Goal: Task Accomplishment & Management: Complete application form

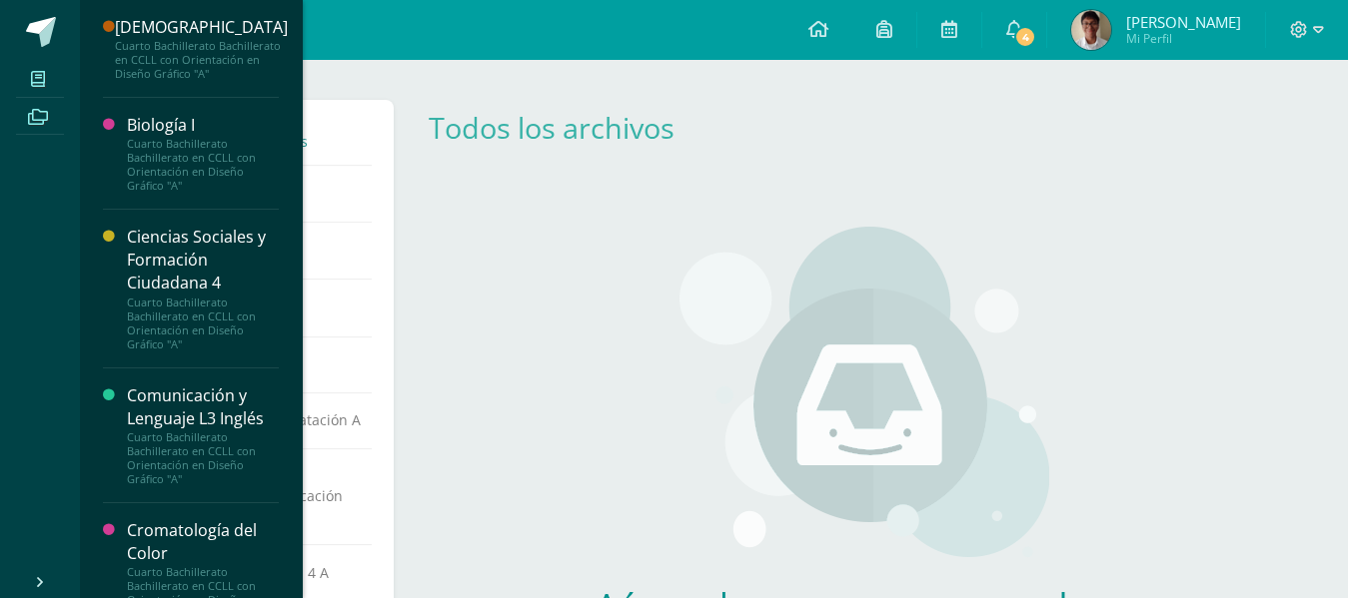
click at [43, 83] on icon at bounding box center [38, 79] width 14 height 16
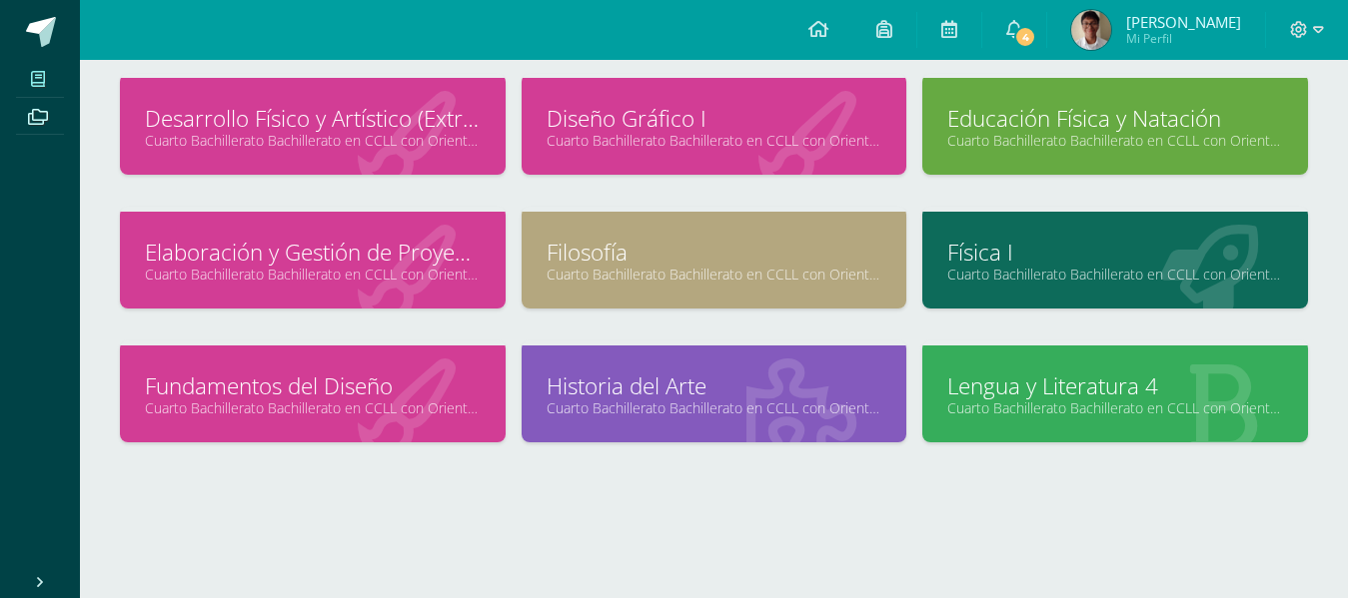
scroll to position [387, 0]
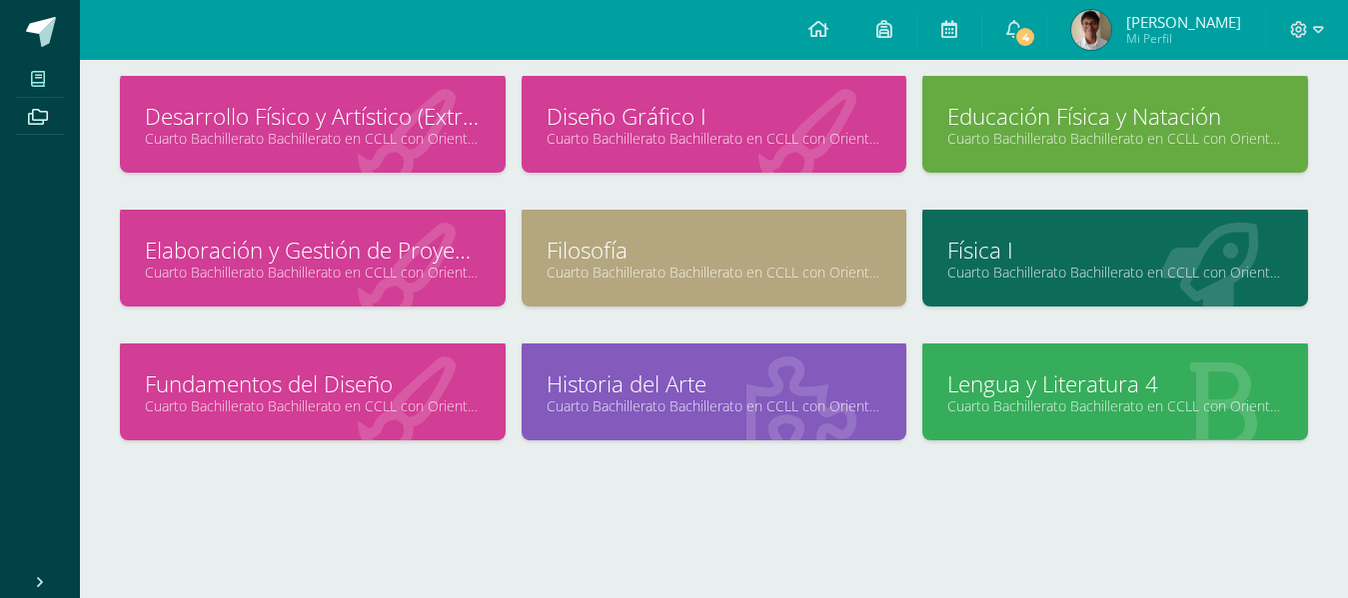
click at [1060, 260] on link "Física I" at bounding box center [1115, 250] width 336 height 31
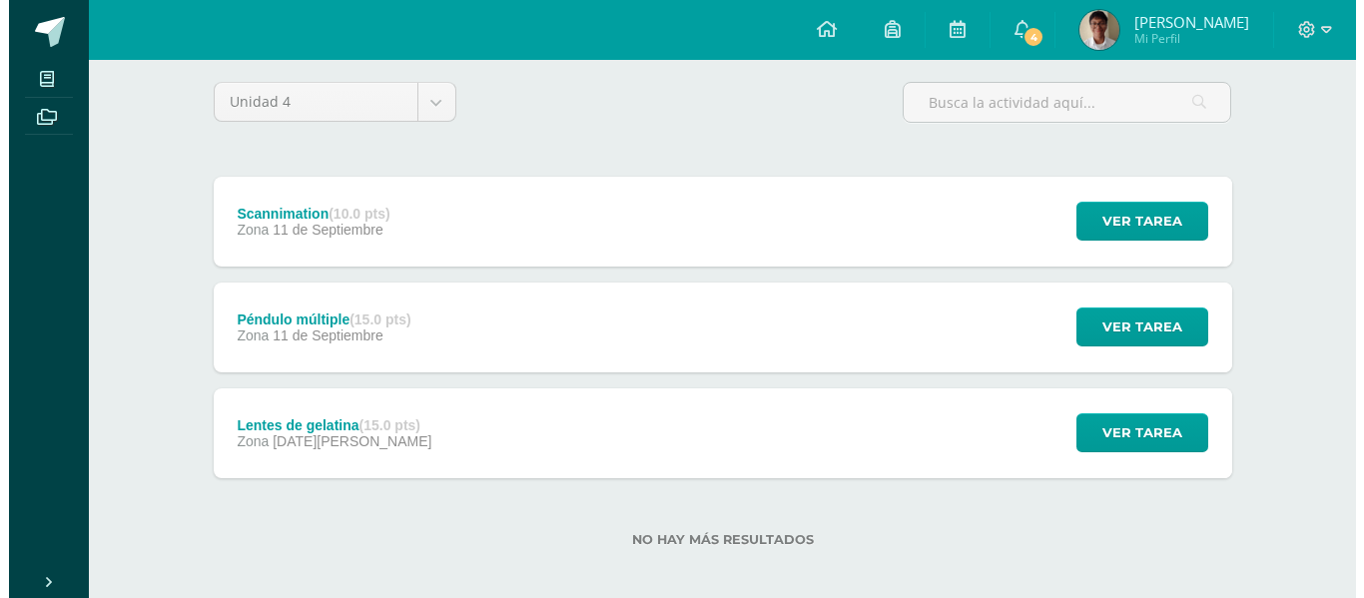
scroll to position [174, 0]
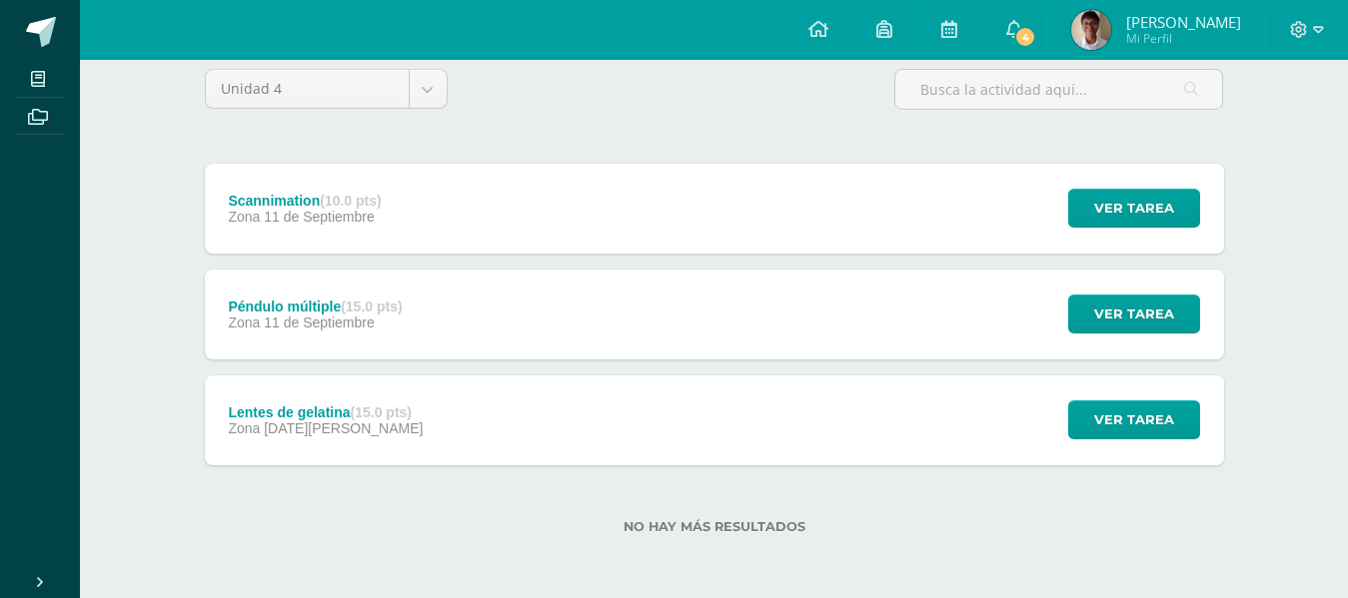
click at [386, 216] on div "Scannimation (10.0 pts) Zona [DATE]" at bounding box center [305, 209] width 201 height 90
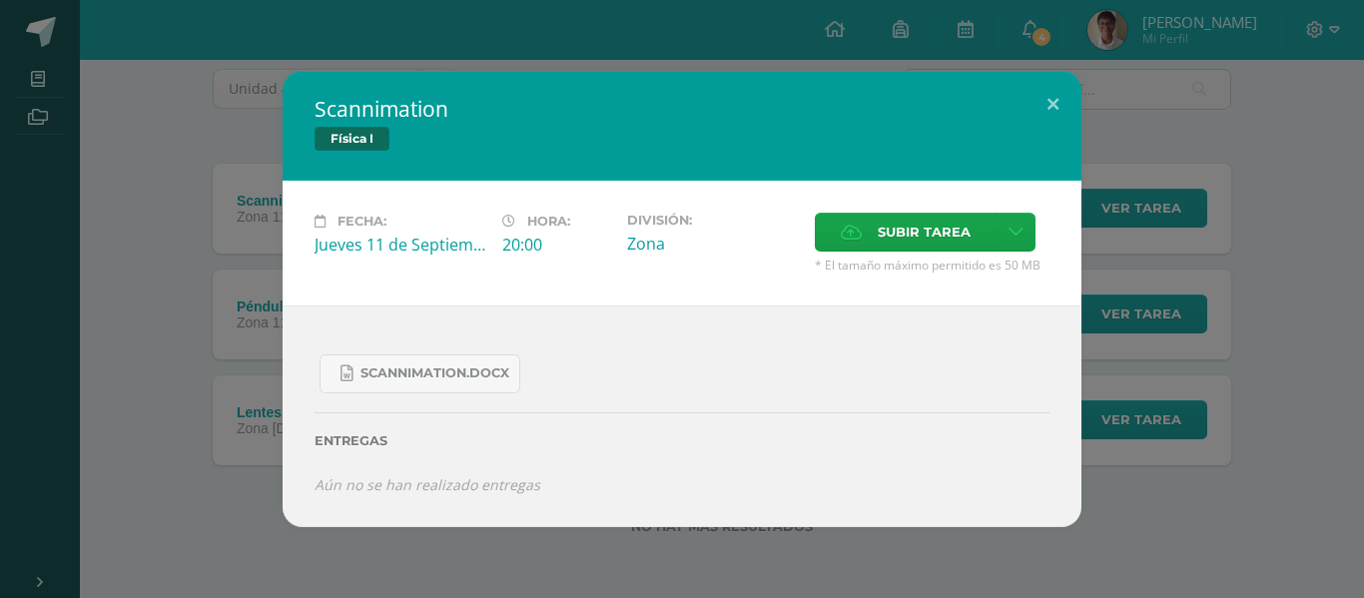
click at [867, 259] on span "* El tamaño máximo permitido es 50 MB" at bounding box center [932, 265] width 235 height 17
click at [874, 228] on label "Subir tarea" at bounding box center [906, 232] width 182 height 39
click at [0, 0] on input "Subir tarea" at bounding box center [0, 0] width 0 height 0
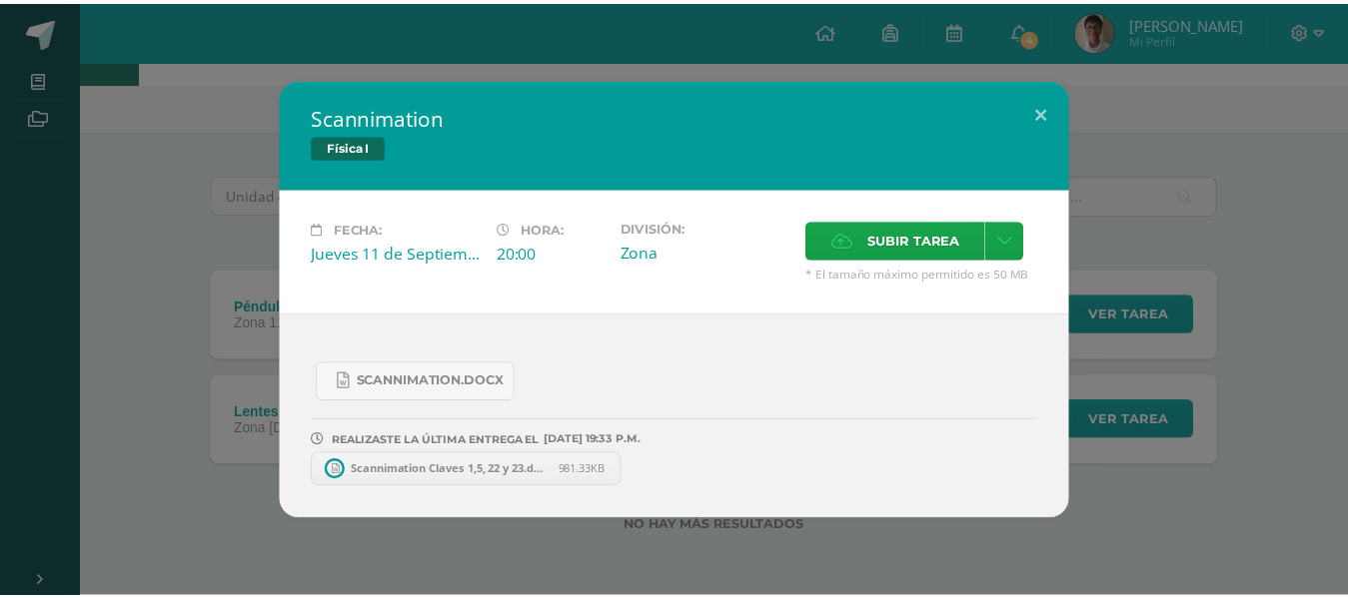
scroll to position [68, 0]
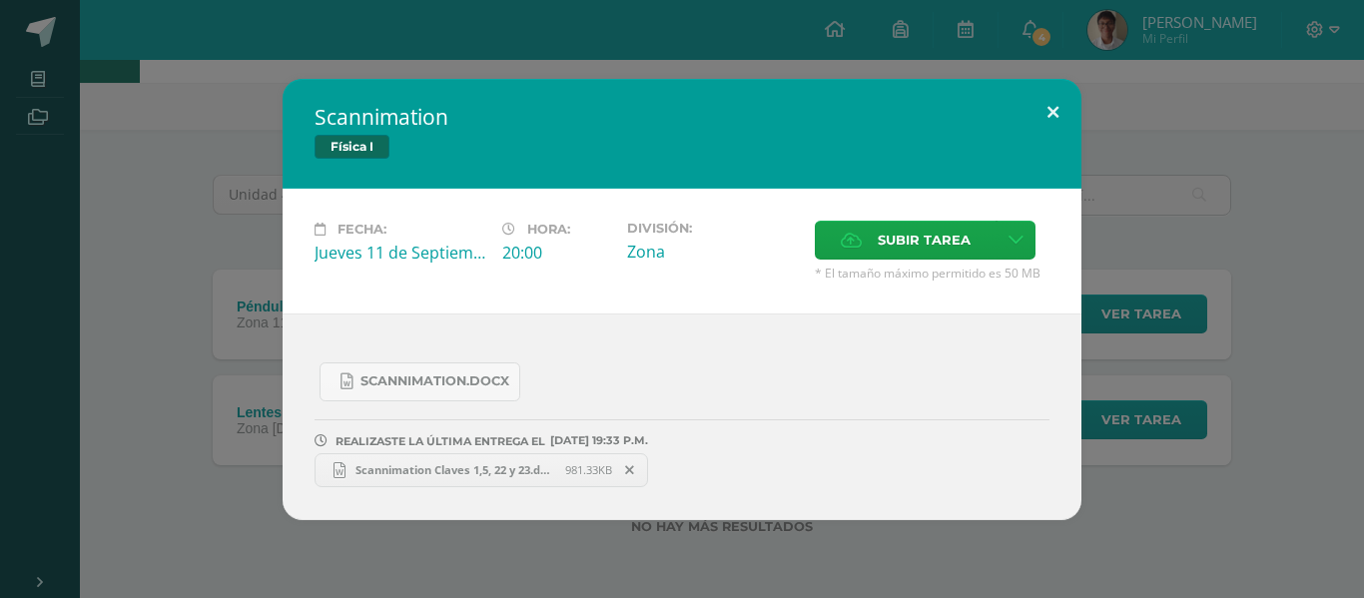
click at [1047, 112] on button at bounding box center [1053, 113] width 57 height 68
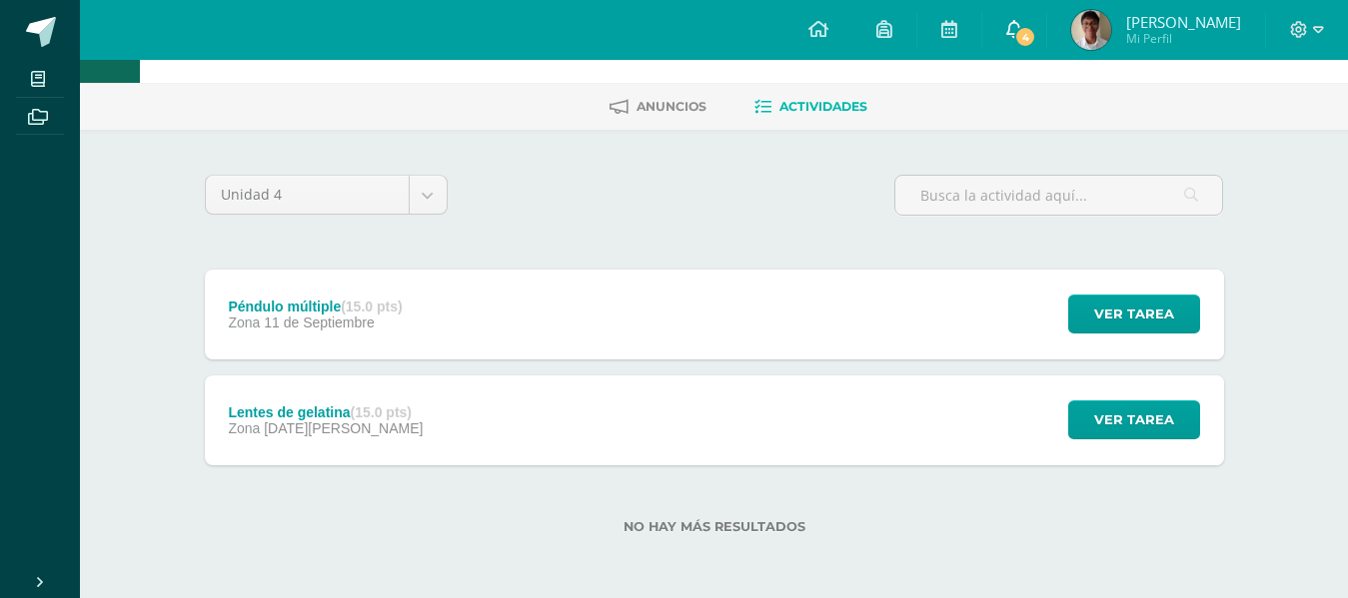
click at [1035, 44] on link "4" at bounding box center [1014, 30] width 64 height 60
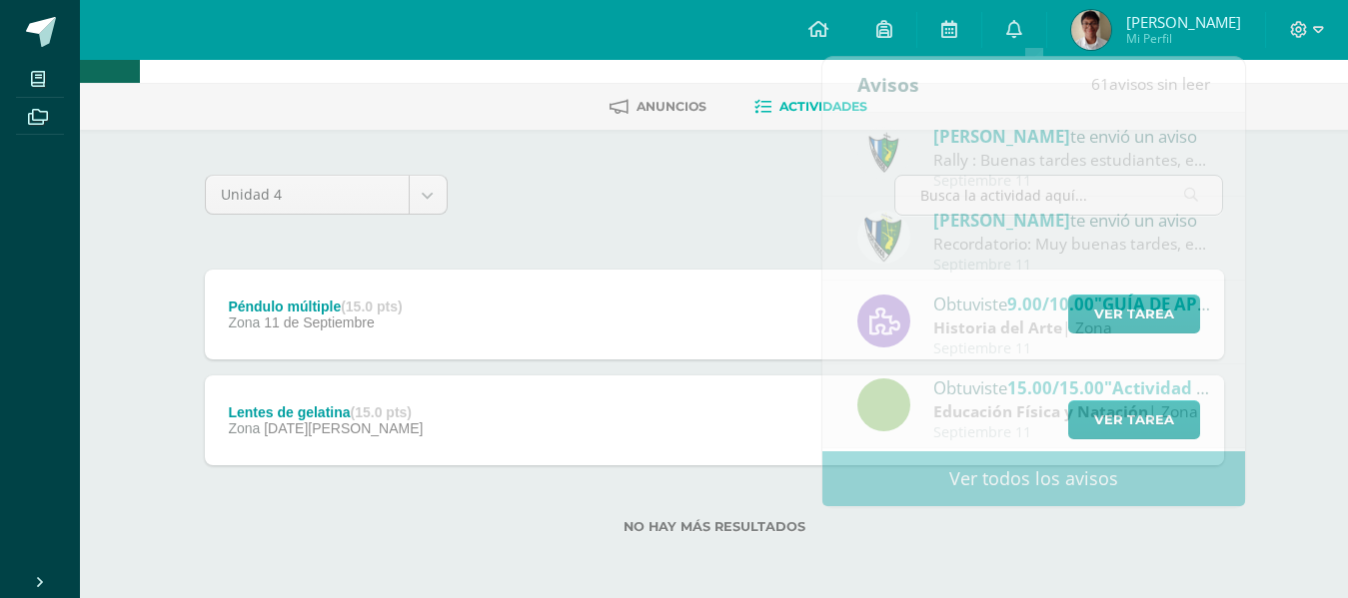
click at [1271, 317] on div "Física I Cuarto Bachillerato Bachillerato en CCLL con Orientación en Diseño Grá…" at bounding box center [714, 295] width 1268 height 606
